Goal: Information Seeking & Learning: Check status

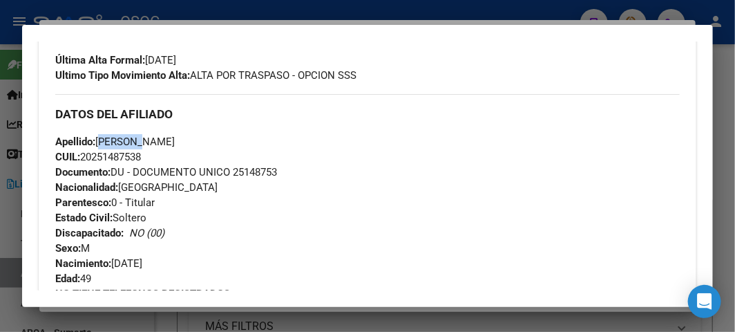
scroll to position [460, 0]
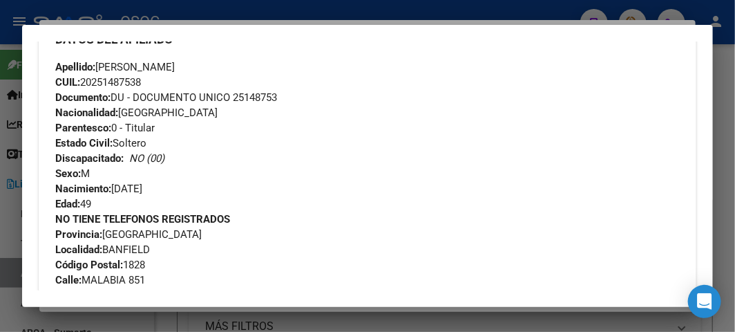
click at [272, 91] on span "Documento: DU - DOCUMENTO UNICO 25148753" at bounding box center [166, 97] width 222 height 12
copy span "25148753"
click at [245, 100] on span "Documento: DU - DOCUMENTO UNICO 25148753" at bounding box center [166, 97] width 222 height 12
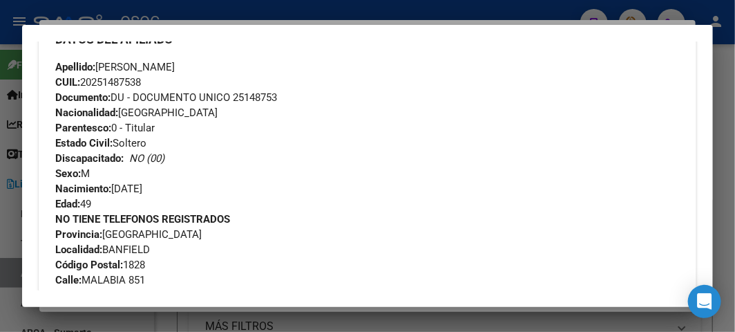
click at [247, 105] on div "Apellido: JAVIER RICHARTE CUIL: 20251487538 Documento: DU - DOCUMENTO UNICO 251…" at bounding box center [367, 135] width 624 height 152
click at [249, 105] on div "Apellido: JAVIER RICHARTE CUIL: 20251487538 Documento: DU - DOCUMENTO UNICO 251…" at bounding box center [367, 135] width 624 height 152
click at [250, 102] on div "Apellido: JAVIER RICHARTE CUIL: 20251487538 Documento: DU - DOCUMENTO UNICO 251…" at bounding box center [367, 135] width 624 height 152
click at [251, 95] on span "Documento: DU - DOCUMENTO UNICO 25148753" at bounding box center [166, 97] width 222 height 12
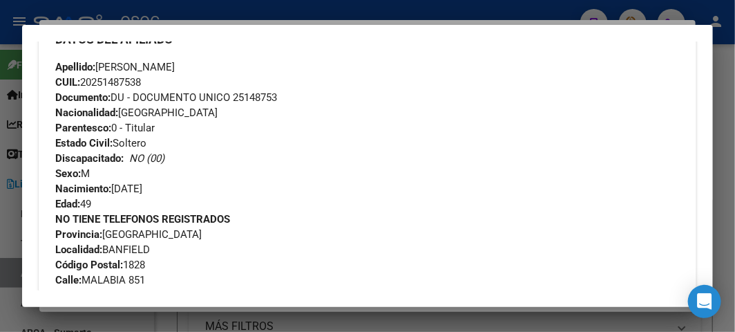
copy span "25148753"
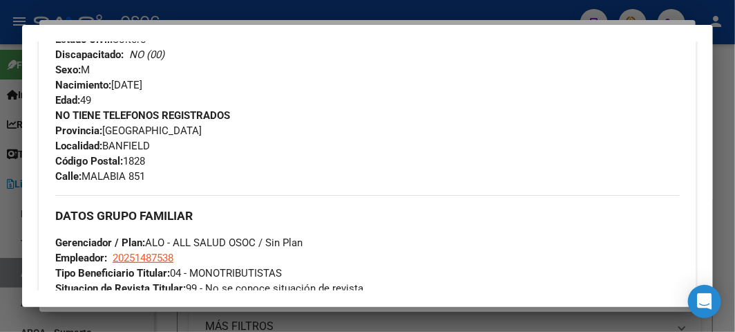
scroll to position [537, 0]
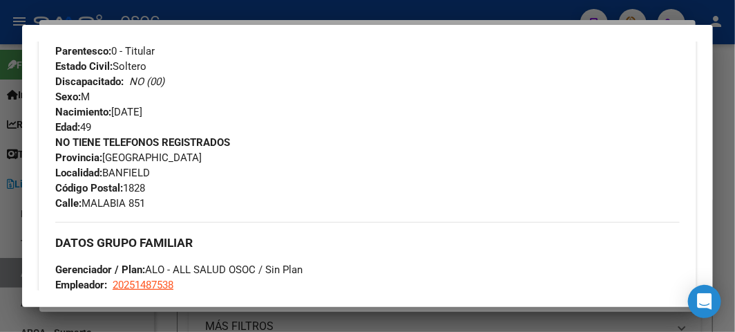
click at [88, 194] on div "NO TIENE TELEFONOS REGISTRADOS Provincia: Buenos Aires Localidad: BANFIELD Códi…" at bounding box center [367, 173] width 624 height 76
click at [90, 197] on span "Calle: MALABIA 851" at bounding box center [100, 203] width 90 height 12
copy span "MALABIA"
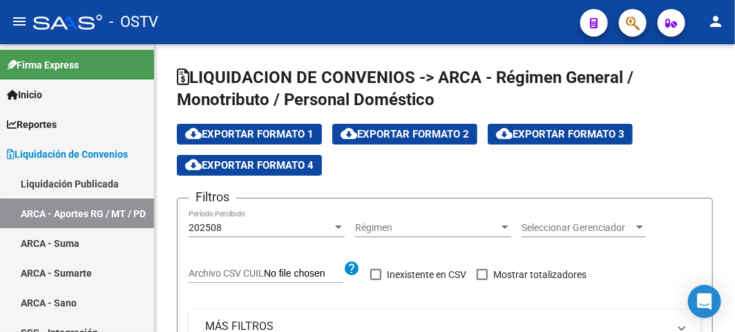
click at [316, 35] on div "- OSTV" at bounding box center [301, 22] width 536 height 30
click at [316, 35] on body "menu - OSTV person Firma Express Inicio Instructivos Contacto OS Reportes Ingre…" at bounding box center [367, 166] width 735 height 332
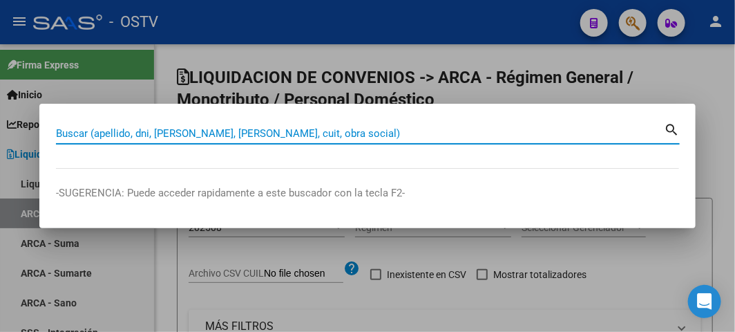
paste input "20326362728"
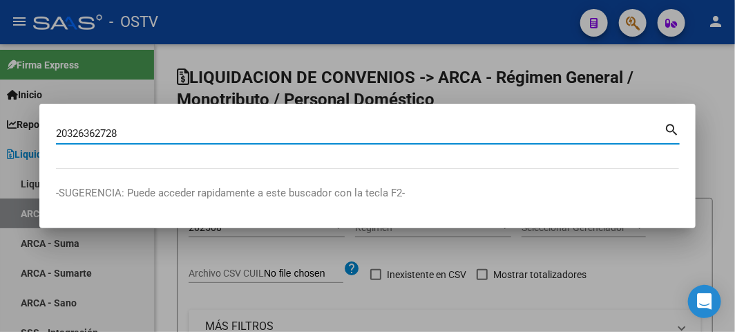
type input "20326362728"
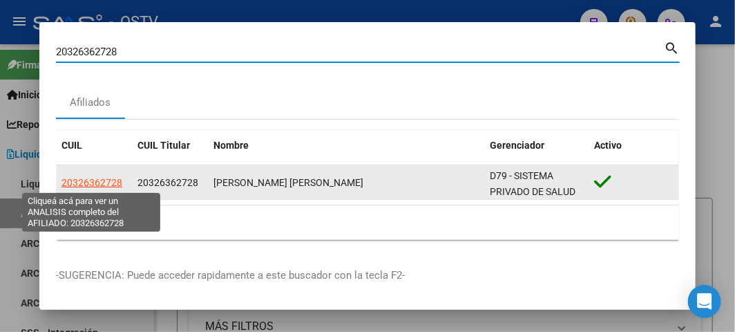
click at [104, 187] on span "20326362728" at bounding box center [91, 182] width 61 height 11
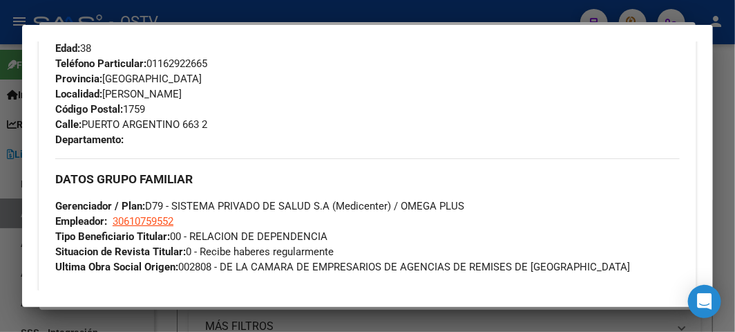
scroll to position [962, 0]
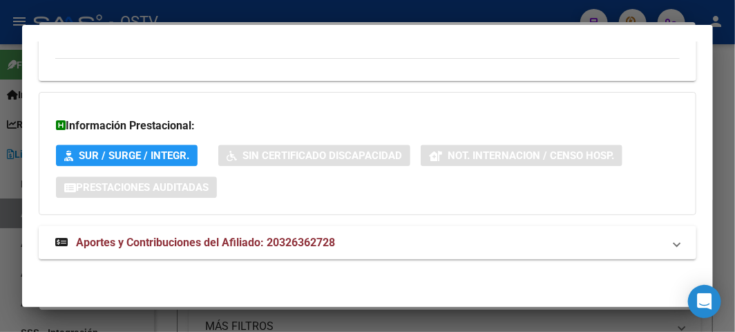
click at [173, 243] on span "Aportes y Contribuciones del Afiliado: 20326362728" at bounding box center [205, 242] width 259 height 13
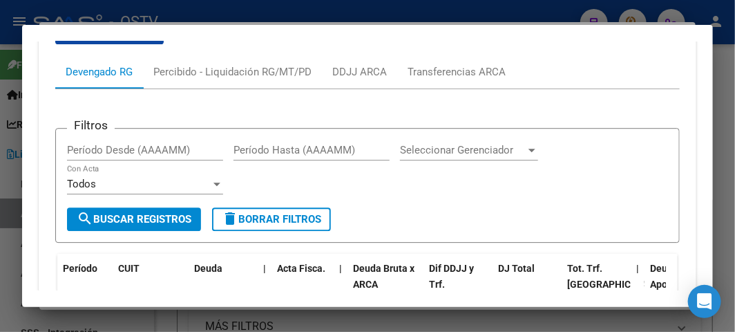
scroll to position [1133, 0]
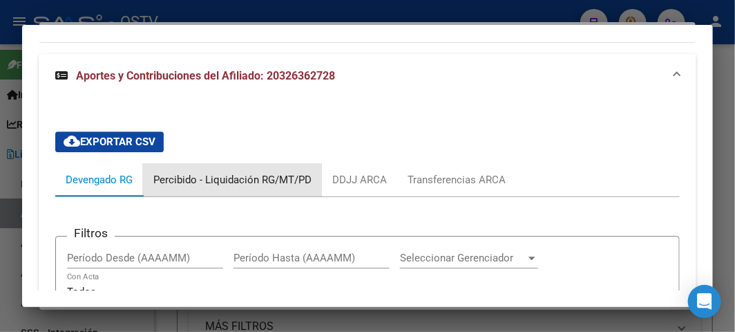
click at [245, 172] on div "Percibido - Liquidación RG/MT/PD" at bounding box center [232, 179] width 158 height 15
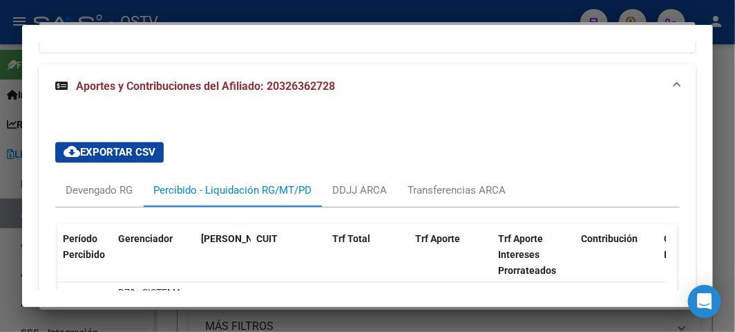
scroll to position [979, 0]
